Goal: Task Accomplishment & Management: Complete application form

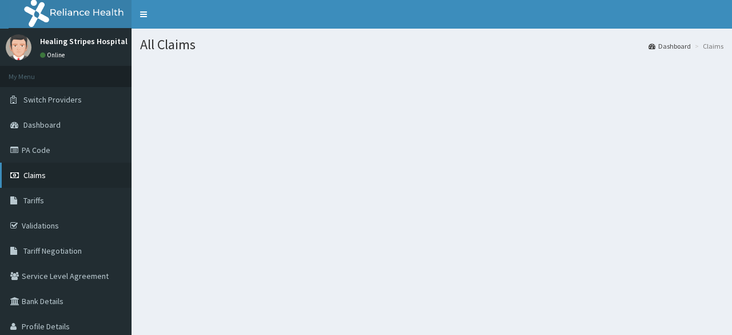
click at [35, 172] on span "Claims" at bounding box center [34, 175] width 22 height 10
click at [32, 177] on span "Claims" at bounding box center [34, 175] width 22 height 10
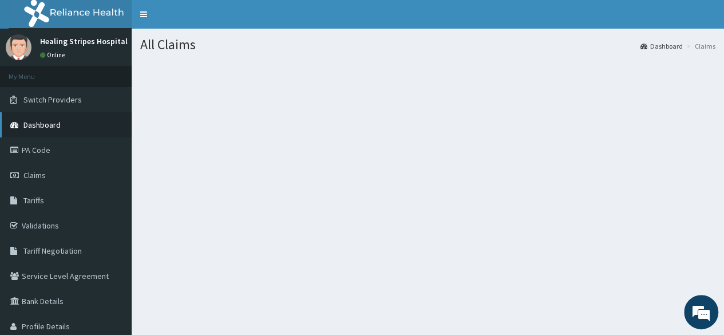
click at [45, 129] on span "Dashboard" at bounding box center [41, 125] width 37 height 10
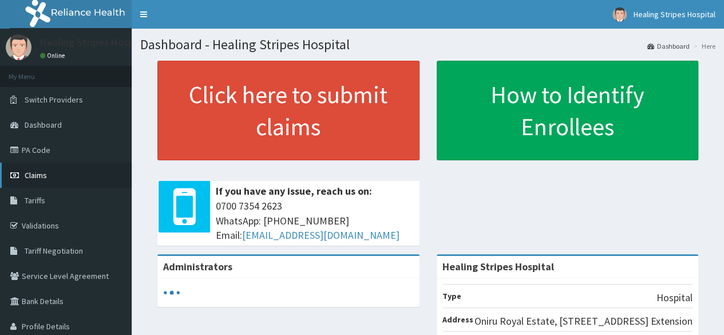
click at [42, 178] on span "Claims" at bounding box center [36, 175] width 22 height 10
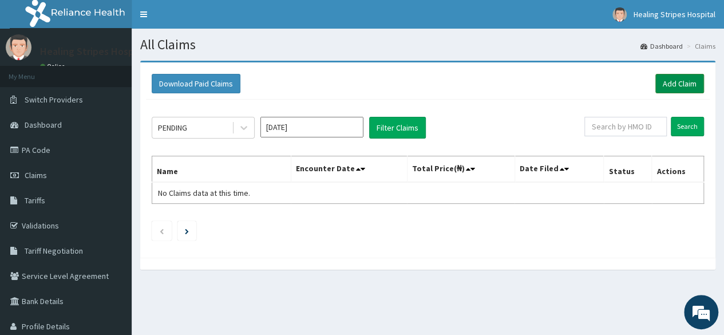
click at [679, 82] on link "Add Claim" at bounding box center [679, 83] width 49 height 19
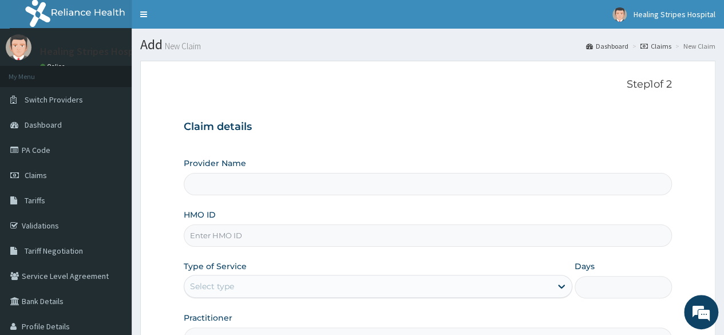
type input "Healing Stripes Hospital"
click at [258, 230] on input "HMO ID" at bounding box center [428, 235] width 488 height 22
paste input "RET/46251/A"
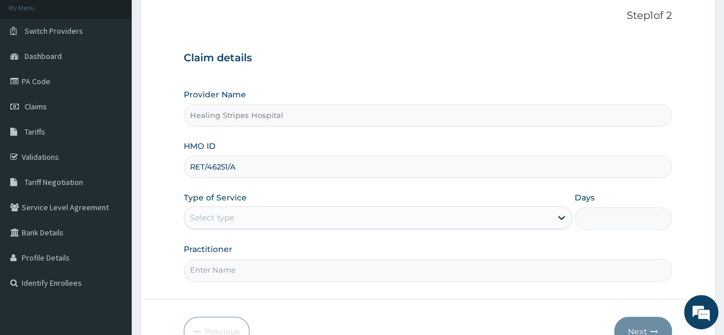
scroll to position [133, 0]
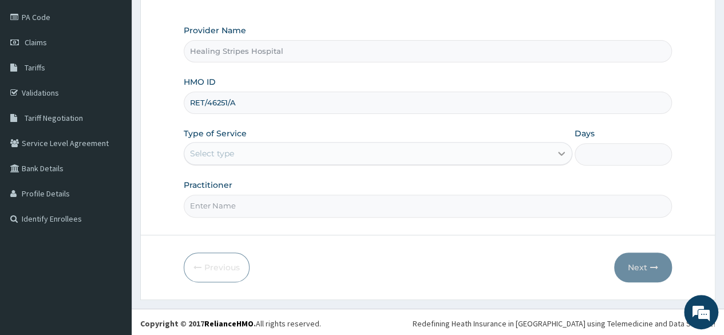
type input "RET/46251/A"
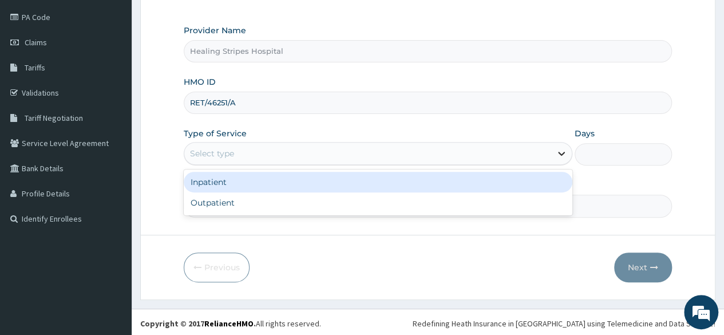
click at [557, 154] on icon at bounding box center [560, 153] width 11 height 11
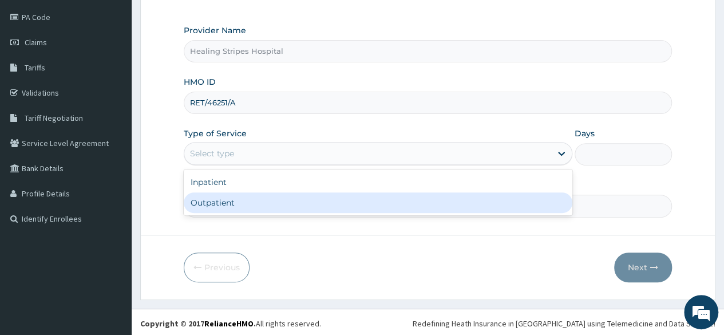
click at [479, 196] on div "Outpatient" at bounding box center [378, 202] width 388 height 21
type input "1"
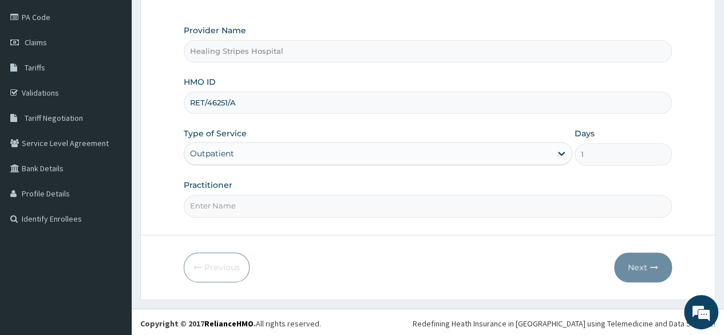
click at [433, 201] on input "Practitioner" at bounding box center [428, 205] width 488 height 22
type input "DR GERADIN"
click at [642, 268] on button "Next" at bounding box center [643, 267] width 58 height 30
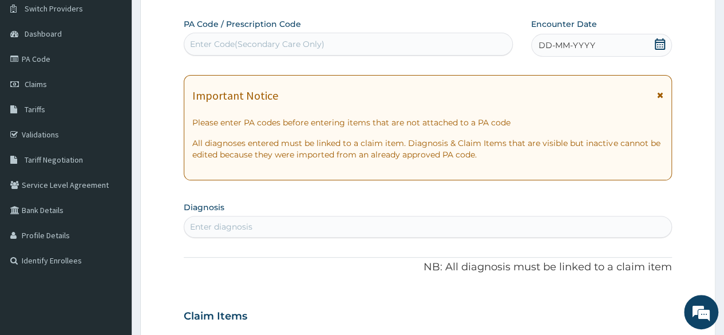
scroll to position [18, 0]
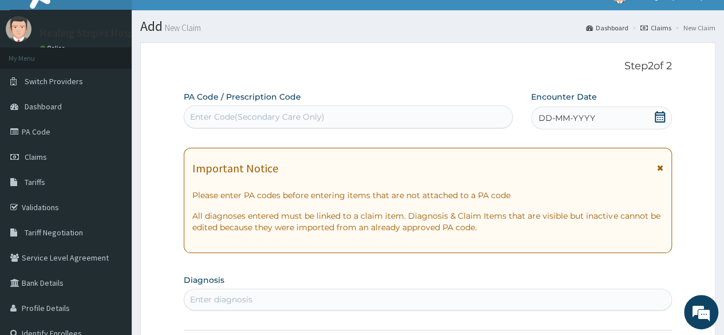
click at [659, 116] on icon at bounding box center [659, 116] width 11 height 11
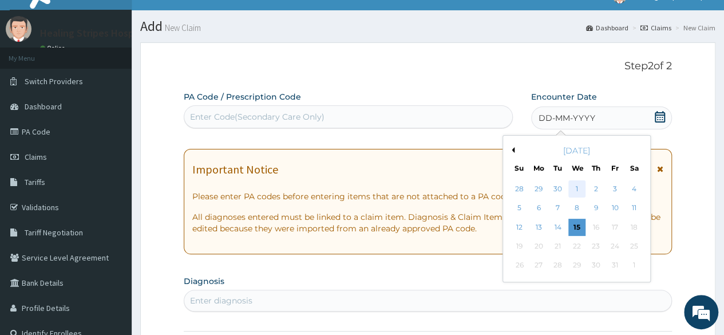
click at [578, 192] on div "1" at bounding box center [575, 188] width 17 height 17
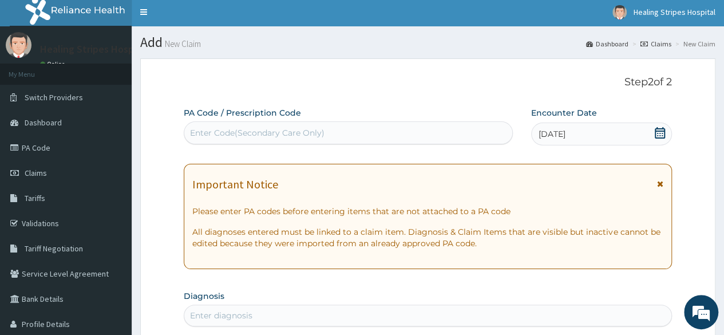
scroll to position [0, 0]
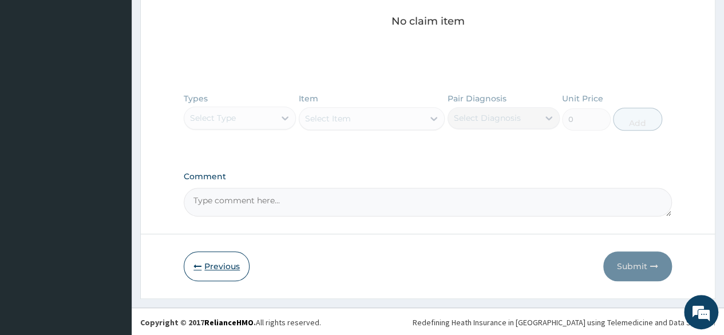
click at [218, 259] on button "Previous" at bounding box center [217, 266] width 66 height 30
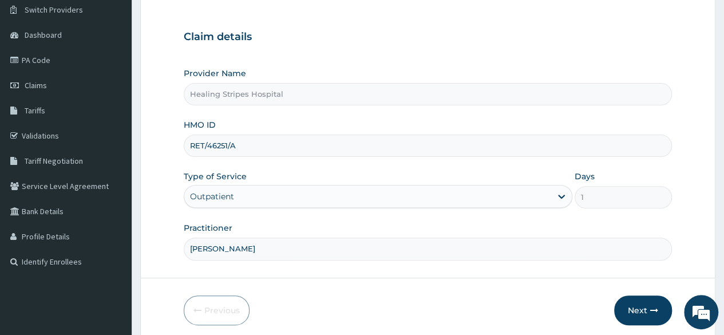
scroll to position [75, 0]
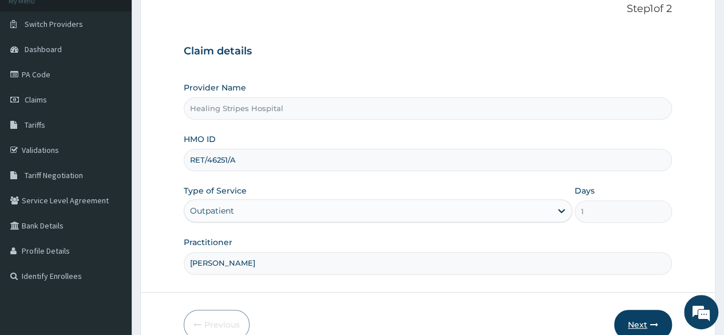
click at [638, 319] on button "Next" at bounding box center [643, 324] width 58 height 30
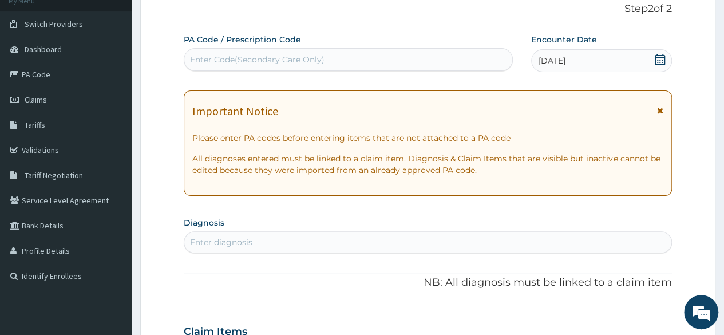
click at [296, 62] on div "Enter Code(Secondary Care Only)" at bounding box center [257, 59] width 134 height 11
drag, startPoint x: 296, startPoint y: 62, endPoint x: 275, endPoint y: 57, distance: 21.8
click at [275, 57] on div "Enter Code(Secondary Care Only)" at bounding box center [257, 59] width 134 height 11
paste input "PA/AEEAC5"
type input "PA/AEEAC5"
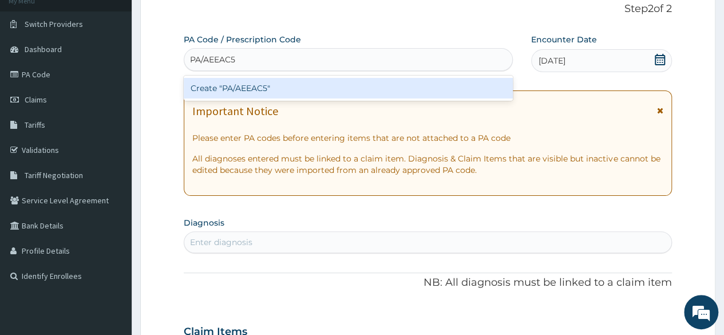
click at [272, 87] on div "Create "PA/AEEAC5"" at bounding box center [348, 88] width 328 height 21
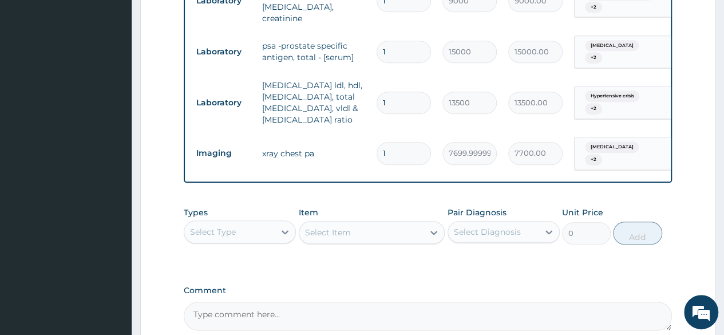
scroll to position [515, 0]
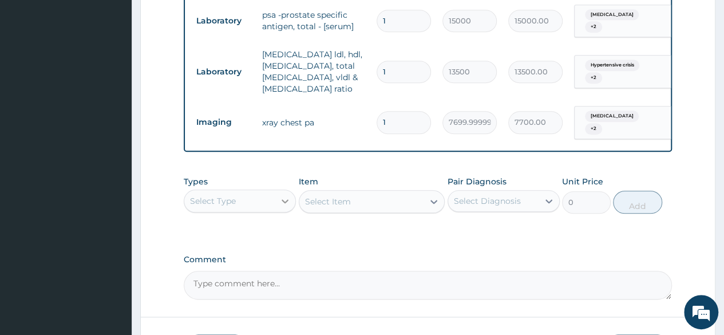
click at [276, 190] on div at bounding box center [285, 200] width 21 height 21
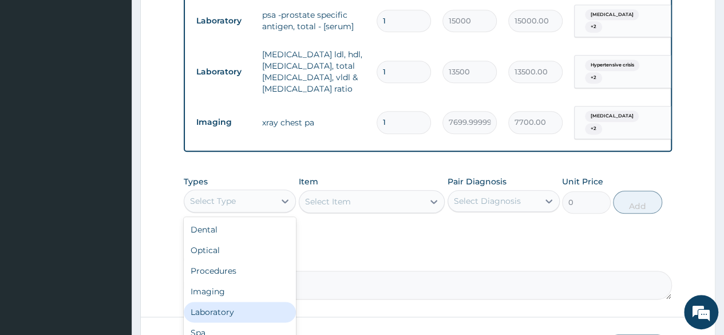
click at [229, 301] on div "Laboratory" at bounding box center [240, 311] width 112 height 21
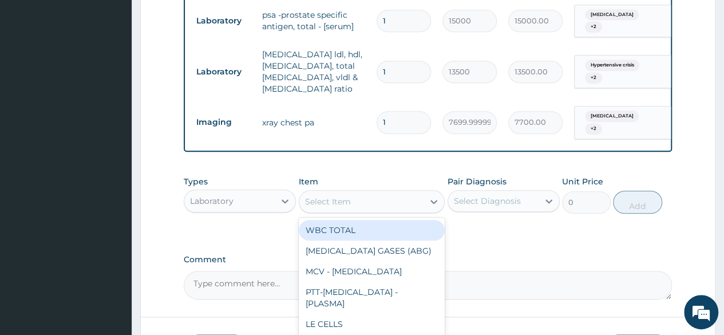
click at [411, 192] on div "Select Item" at bounding box center [361, 201] width 125 height 18
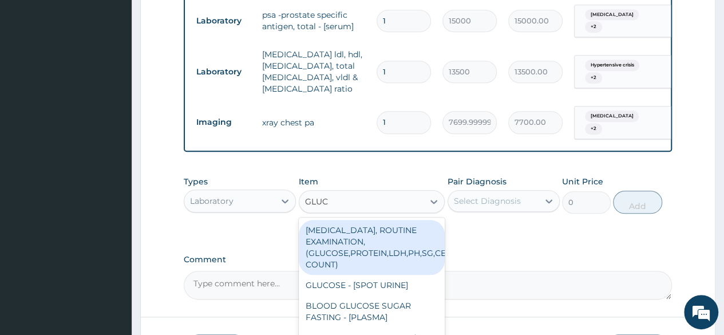
type input "GLUCO"
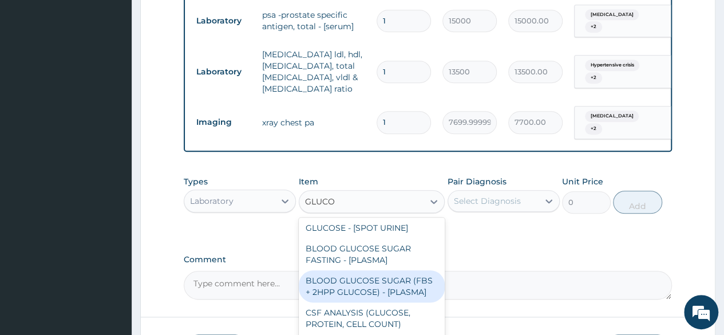
click at [392, 272] on div "BLOOD GLUCOSE SUGAR (FBS + 2HPP GLUCOSE) - [PLASMA]" at bounding box center [372, 286] width 146 height 32
type input "4500"
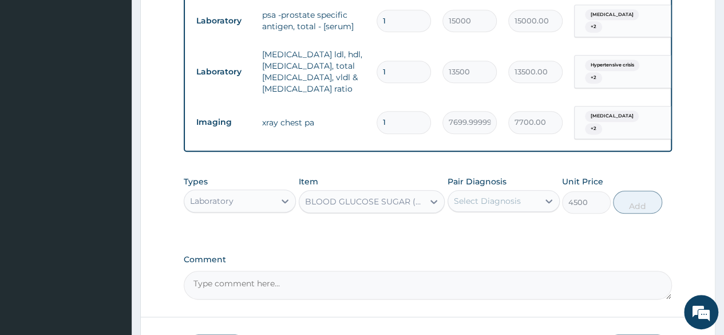
click at [531, 192] on div "Select Diagnosis" at bounding box center [493, 201] width 90 height 18
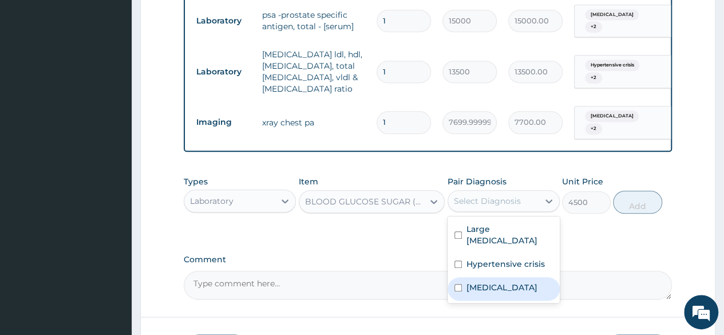
drag, startPoint x: 504, startPoint y: 265, endPoint x: 527, endPoint y: 249, distance: 28.4
click at [504, 281] on label "Dyslipidemia" at bounding box center [501, 286] width 71 height 11
checkbox input "true"
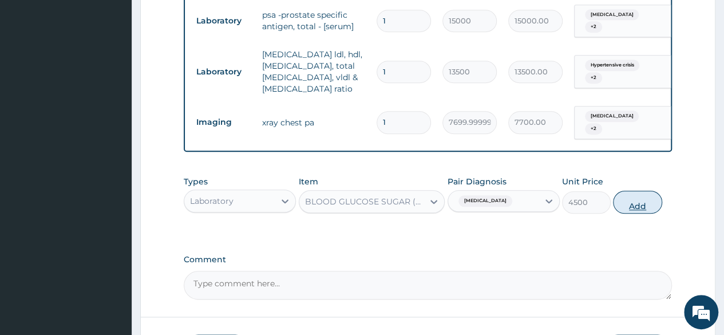
click at [629, 191] on button "Add" at bounding box center [637, 201] width 49 height 23
type input "0"
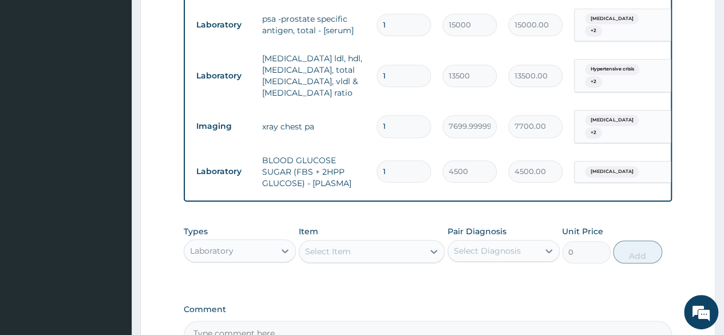
scroll to position [629, 0]
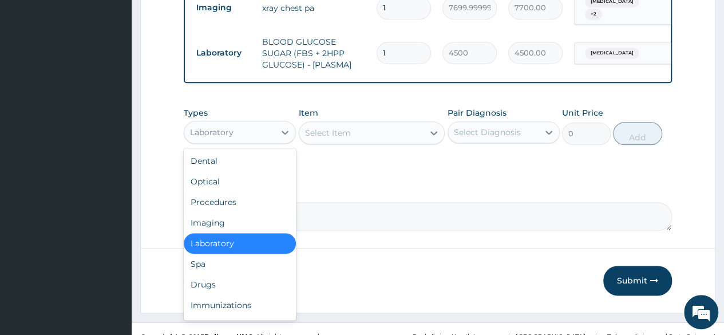
click at [269, 123] on div "Laboratory" at bounding box center [229, 132] width 90 height 18
click at [252, 192] on div "Procedures" at bounding box center [240, 202] width 112 height 21
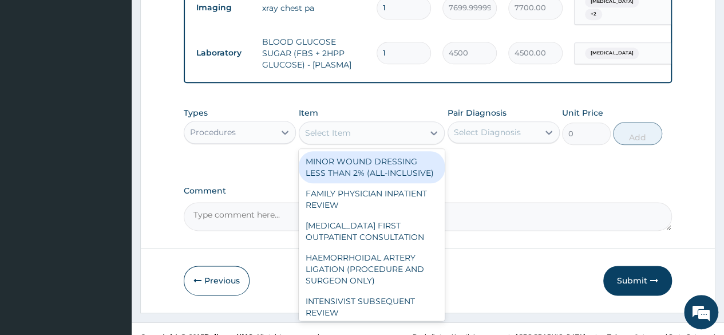
click at [422, 125] on div "Select Item" at bounding box center [361, 133] width 125 height 18
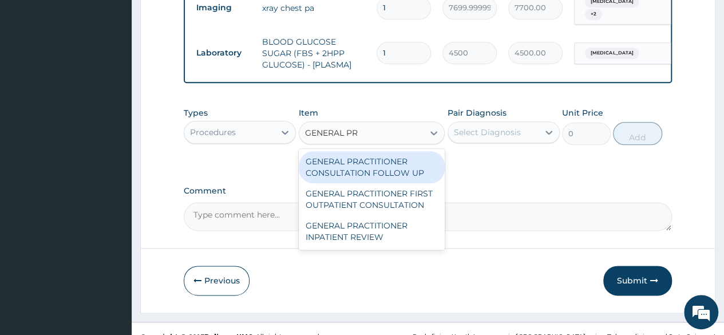
type input "GENERAL PRA"
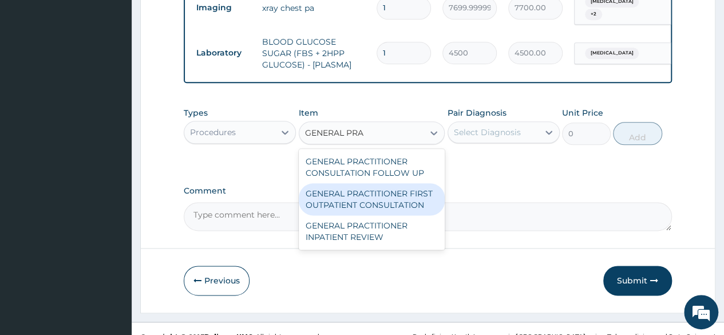
click at [406, 190] on div "GENERAL PRACTITIONER FIRST OUTPATIENT CONSULTATION" at bounding box center [372, 199] width 146 height 32
type input "4500"
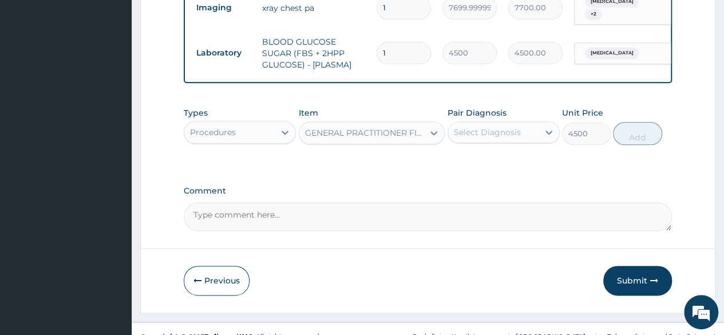
click at [486, 126] on div "Select Diagnosis" at bounding box center [487, 131] width 67 height 11
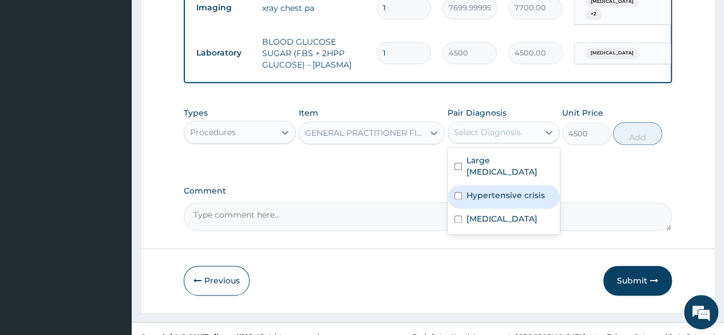
click at [490, 189] on label "Hypertensive crisis" at bounding box center [505, 194] width 78 height 11
checkbox input "true"
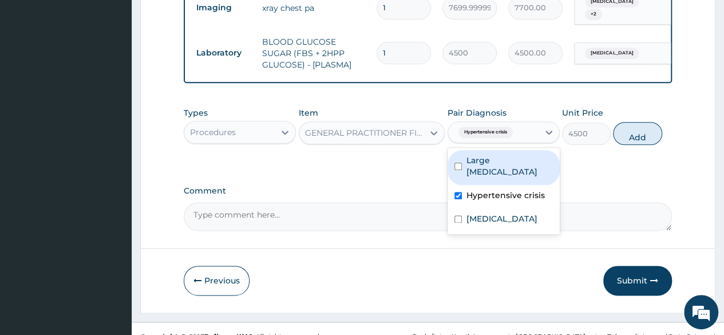
click at [491, 154] on label "Large prostate" at bounding box center [509, 165] width 86 height 23
checkbox input "true"
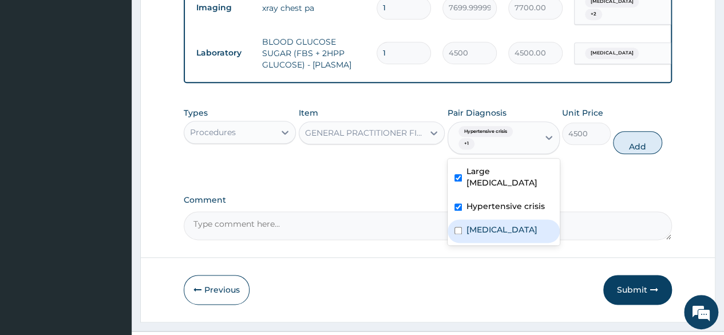
click at [492, 219] on div "Dyslipidemia" at bounding box center [503, 230] width 112 height 23
checkbox input "true"
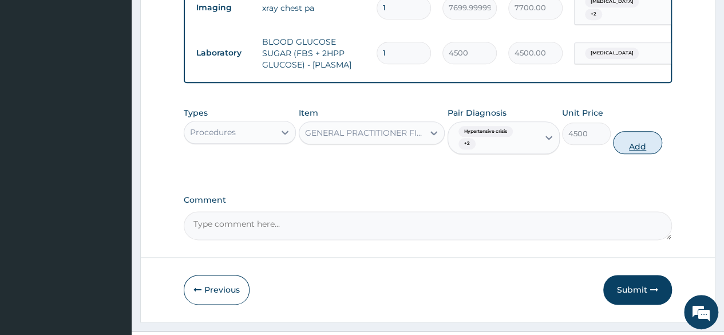
click at [637, 131] on button "Add" at bounding box center [637, 142] width 49 height 23
type input "0"
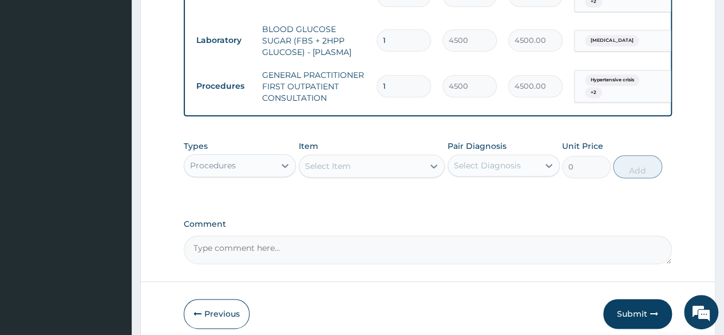
scroll to position [677, 0]
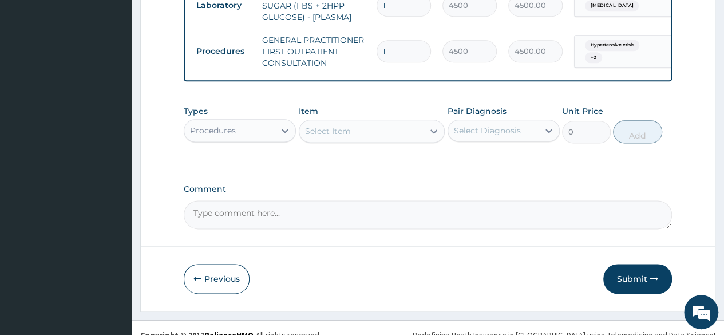
drag, startPoint x: 639, startPoint y: 266, endPoint x: 507, endPoint y: 160, distance: 169.7
click at [639, 265] on button "Submit" at bounding box center [637, 279] width 69 height 30
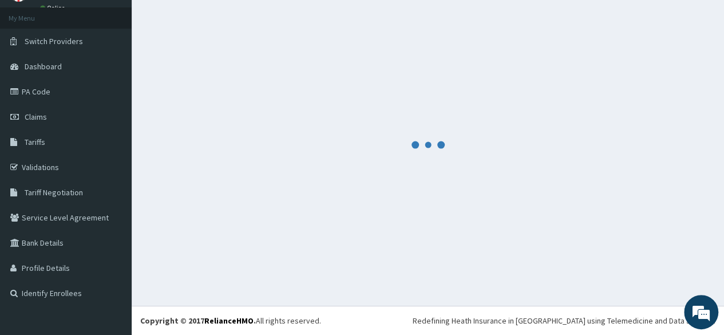
scroll to position [58, 0]
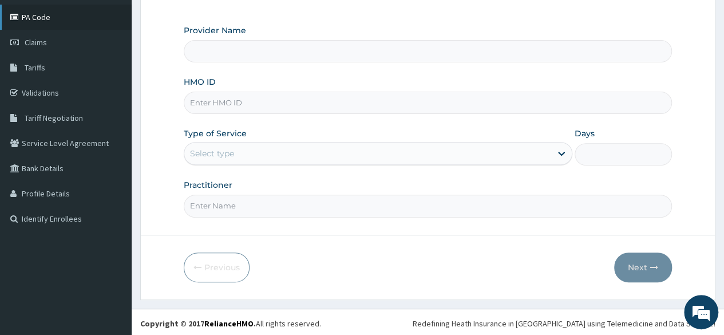
click at [38, 22] on link "PA Code" at bounding box center [66, 17] width 132 height 25
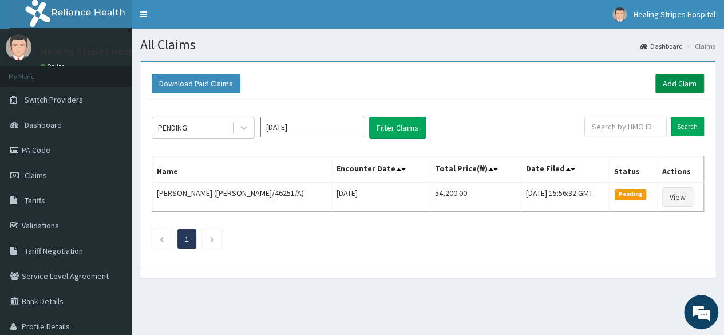
click at [671, 82] on link "Add Claim" at bounding box center [679, 83] width 49 height 19
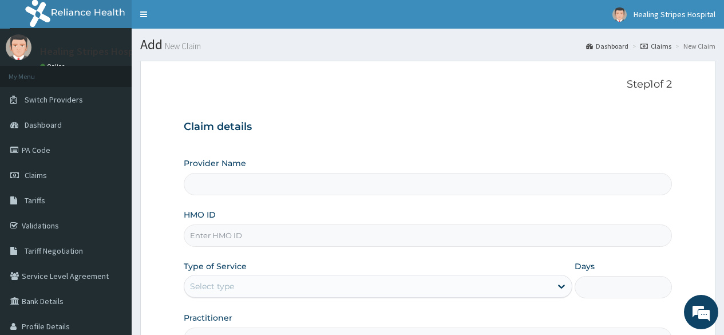
scroll to position [114, 0]
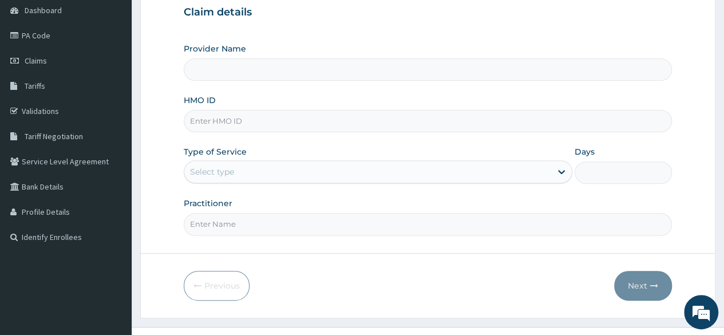
type input "Healing Stripes Hospital"
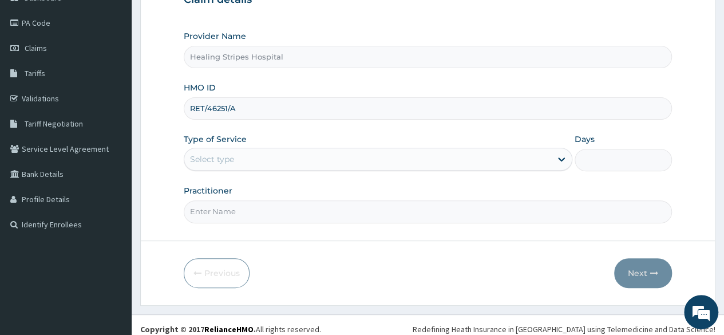
scroll to position [133, 0]
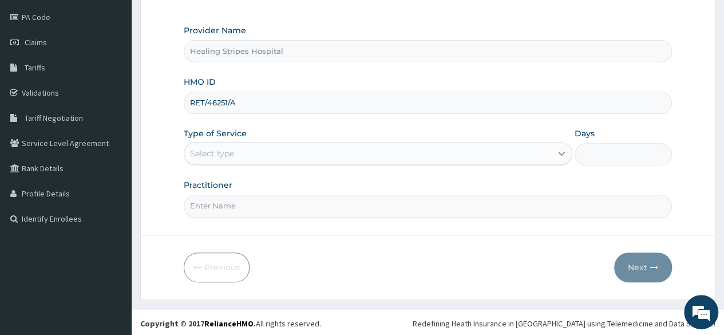
type input "RET/46251/A"
click at [555, 153] on div at bounding box center [561, 153] width 21 height 21
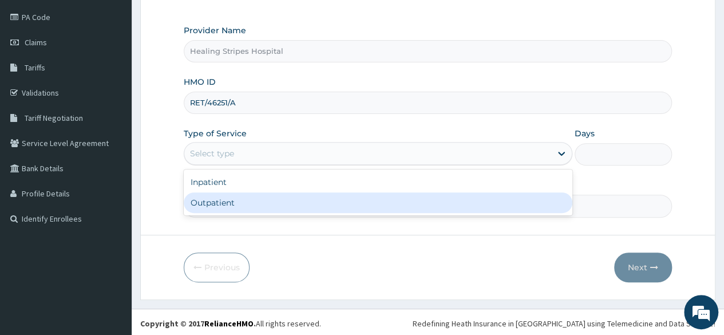
click at [482, 205] on div "Outpatient" at bounding box center [378, 202] width 388 height 21
type input "1"
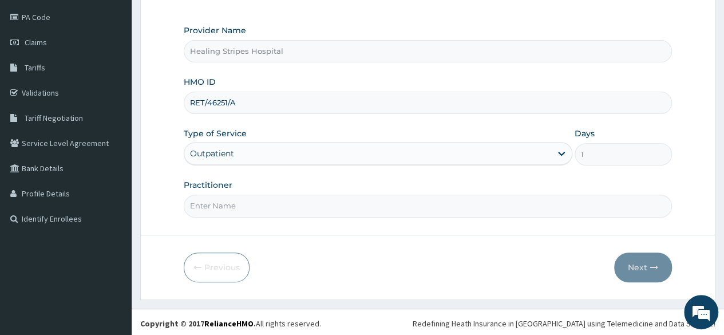
click at [459, 206] on input "Practitioner" at bounding box center [428, 205] width 488 height 22
type input "DR WILLIAMS"
click at [641, 263] on button "Next" at bounding box center [643, 267] width 58 height 30
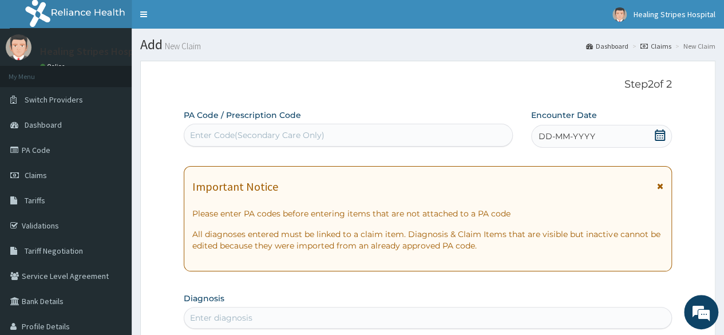
drag, startPoint x: 323, startPoint y: 132, endPoint x: 304, endPoint y: 137, distance: 19.0
click at [304, 137] on div "Enter Code(Secondary Care Only)" at bounding box center [257, 134] width 134 height 11
paste input "PA/191F35"
type input "PA/191F35"
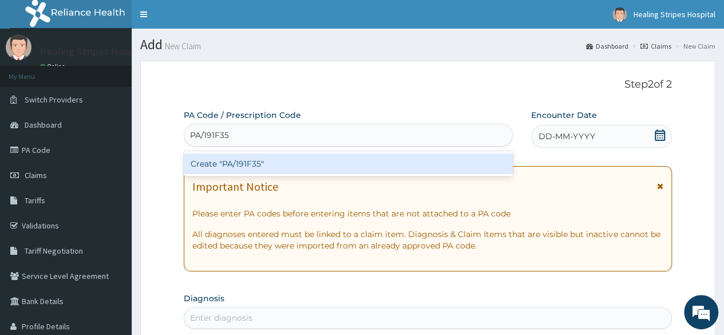
click at [316, 164] on div "Create "PA/191F35"" at bounding box center [348, 163] width 328 height 21
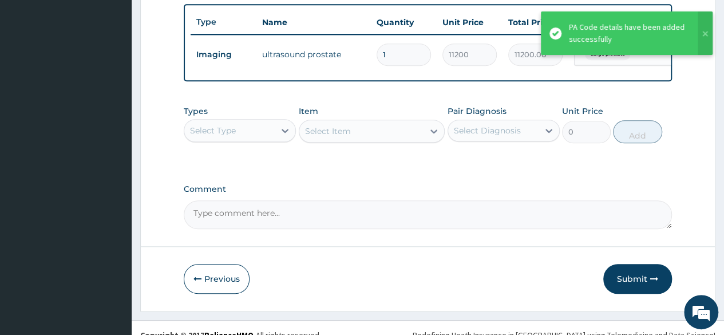
scroll to position [422, 0]
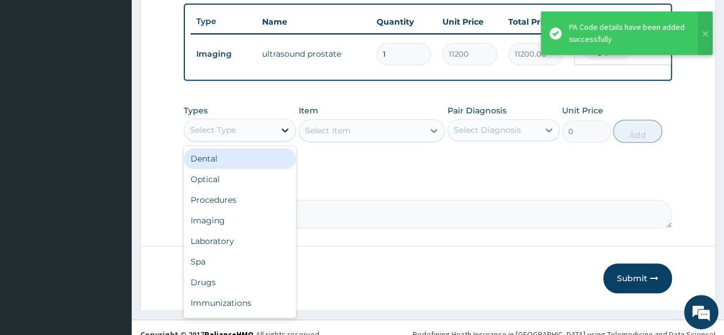
click at [282, 136] on icon at bounding box center [284, 129] width 11 height 11
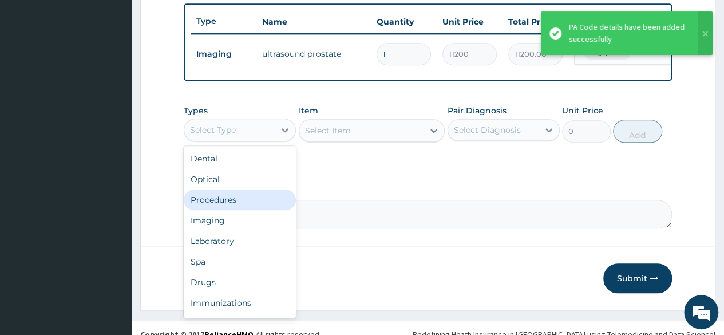
click at [252, 210] on div "Procedures" at bounding box center [240, 199] width 112 height 21
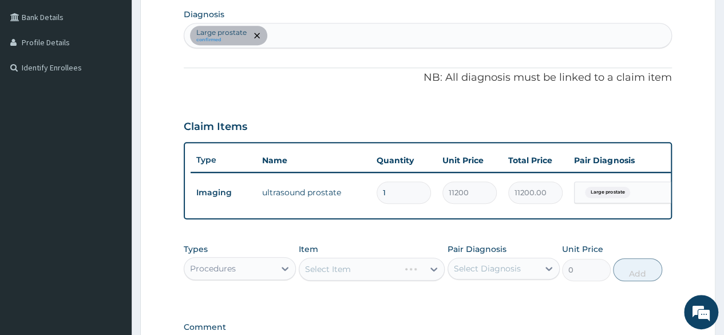
scroll to position [308, 0]
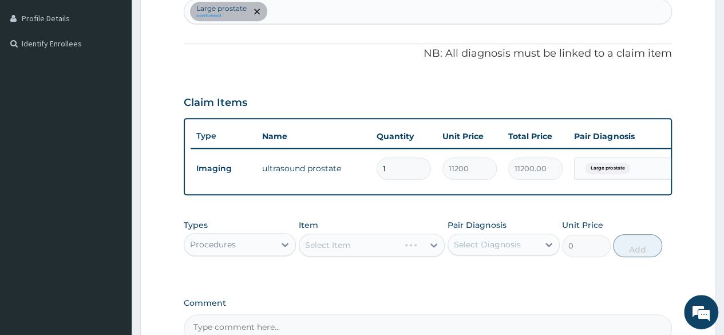
click at [329, 223] on div "Types Procedures Item Select Item Pair Diagnosis Select Diagnosis Unit Price 0 …" at bounding box center [428, 237] width 488 height 49
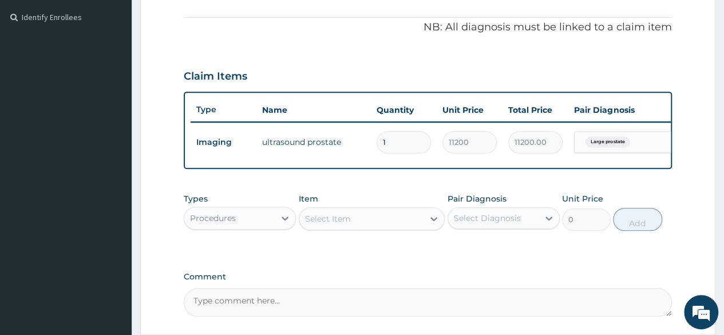
scroll to position [443, 0]
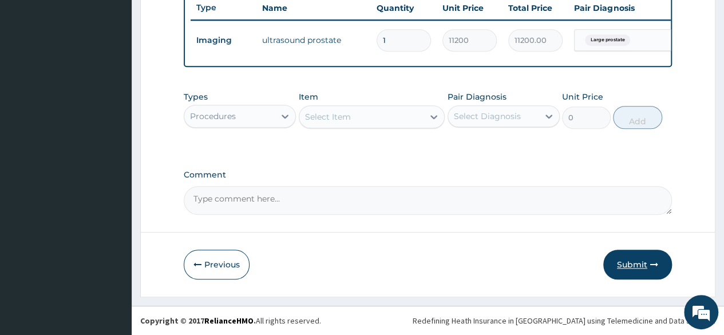
click at [628, 265] on button "Submit" at bounding box center [637, 264] width 69 height 30
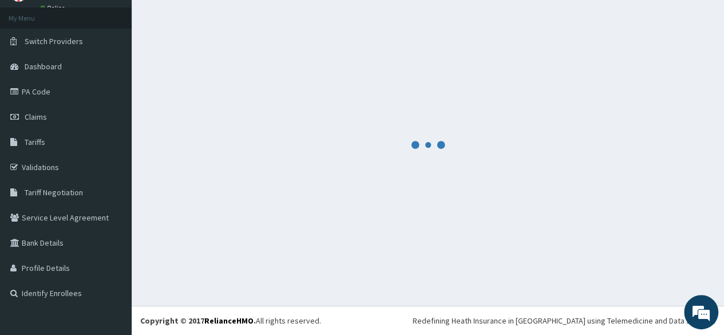
scroll to position [58, 0]
